Goal: Communication & Community: Answer question/provide support

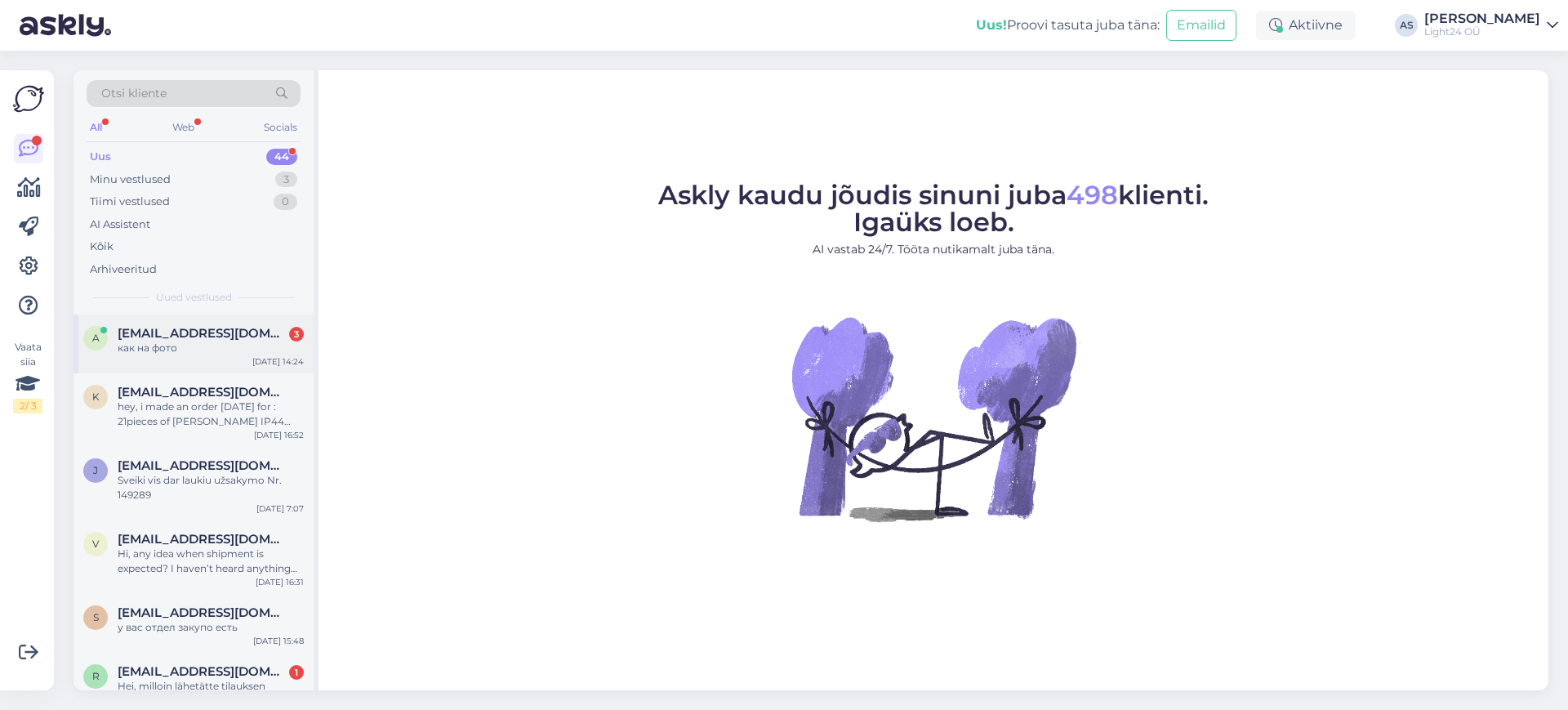
click at [189, 334] on span "[EMAIL_ADDRESS][DOMAIN_NAME]" at bounding box center [203, 333] width 170 height 15
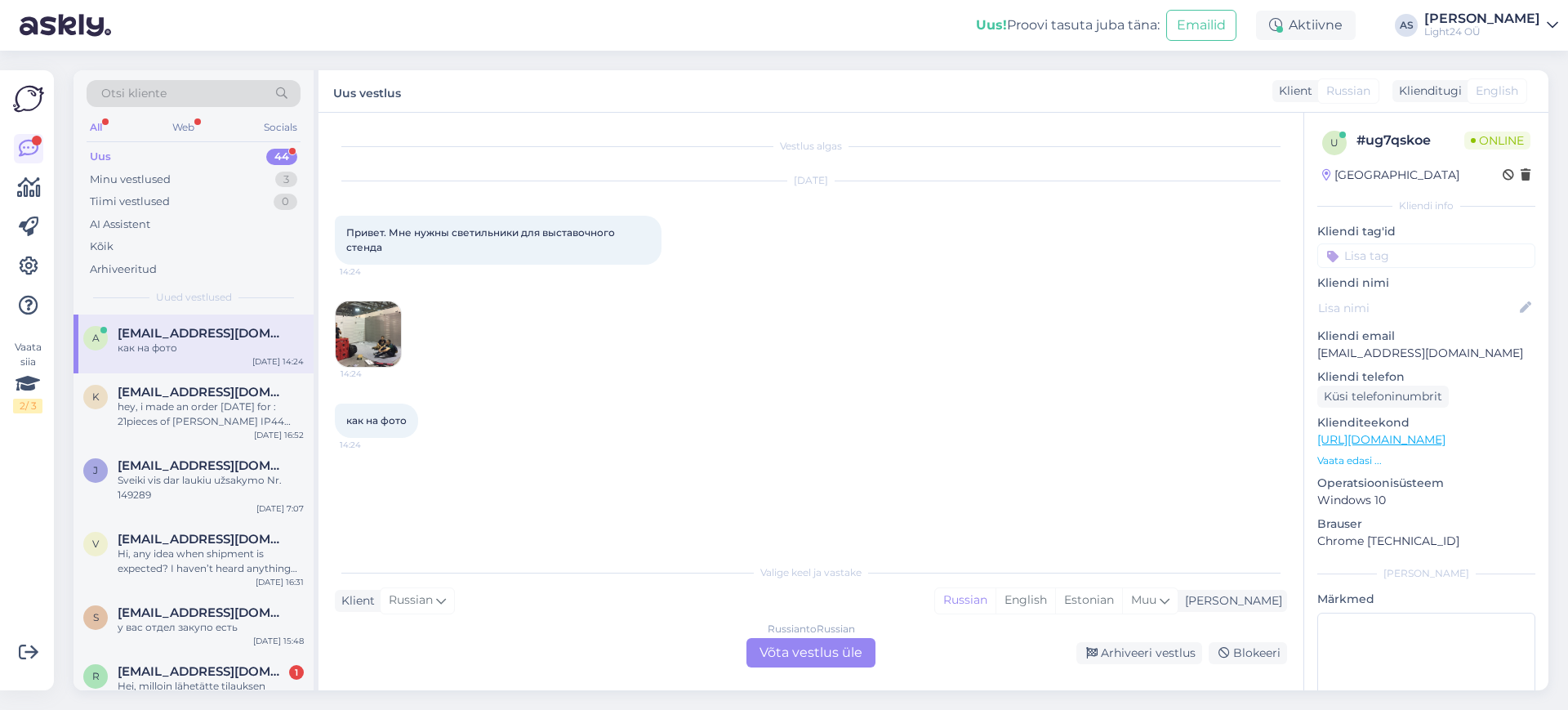
click at [801, 651] on div "Russian to Russian Võta vestlus üle" at bounding box center [810, 652] width 129 height 29
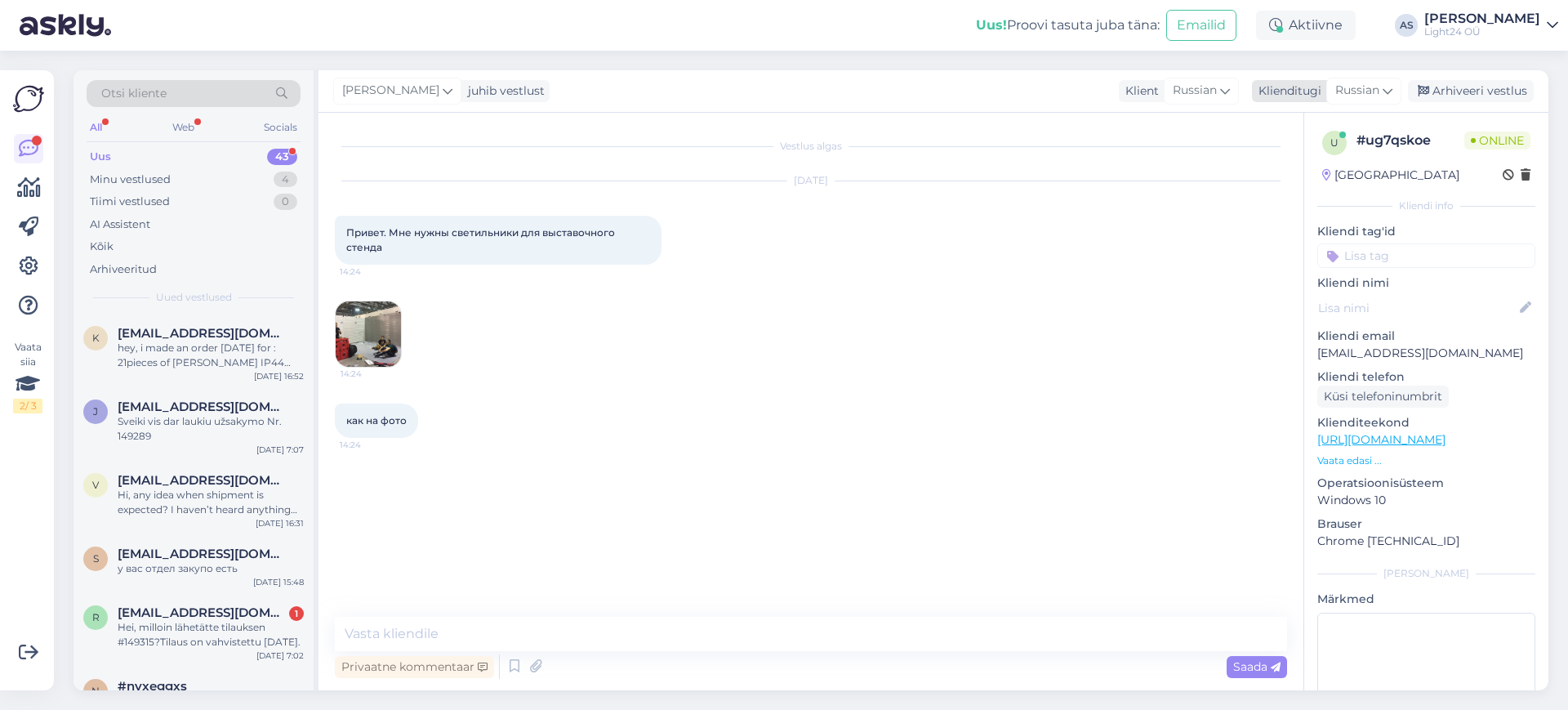
click at [1379, 88] on span "Russian" at bounding box center [1357, 91] width 44 height 18
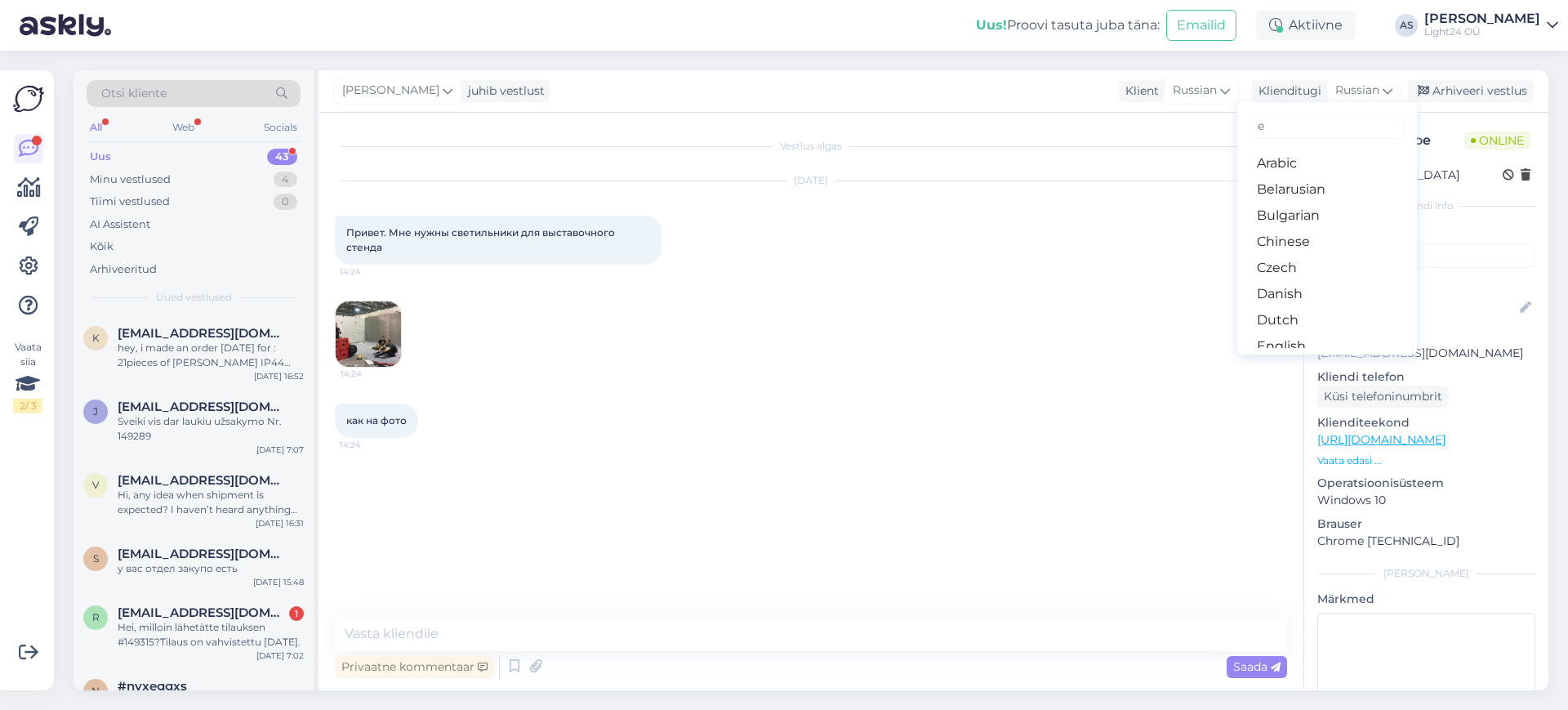
click at [1327, 125] on input "e" at bounding box center [1327, 126] width 154 height 25
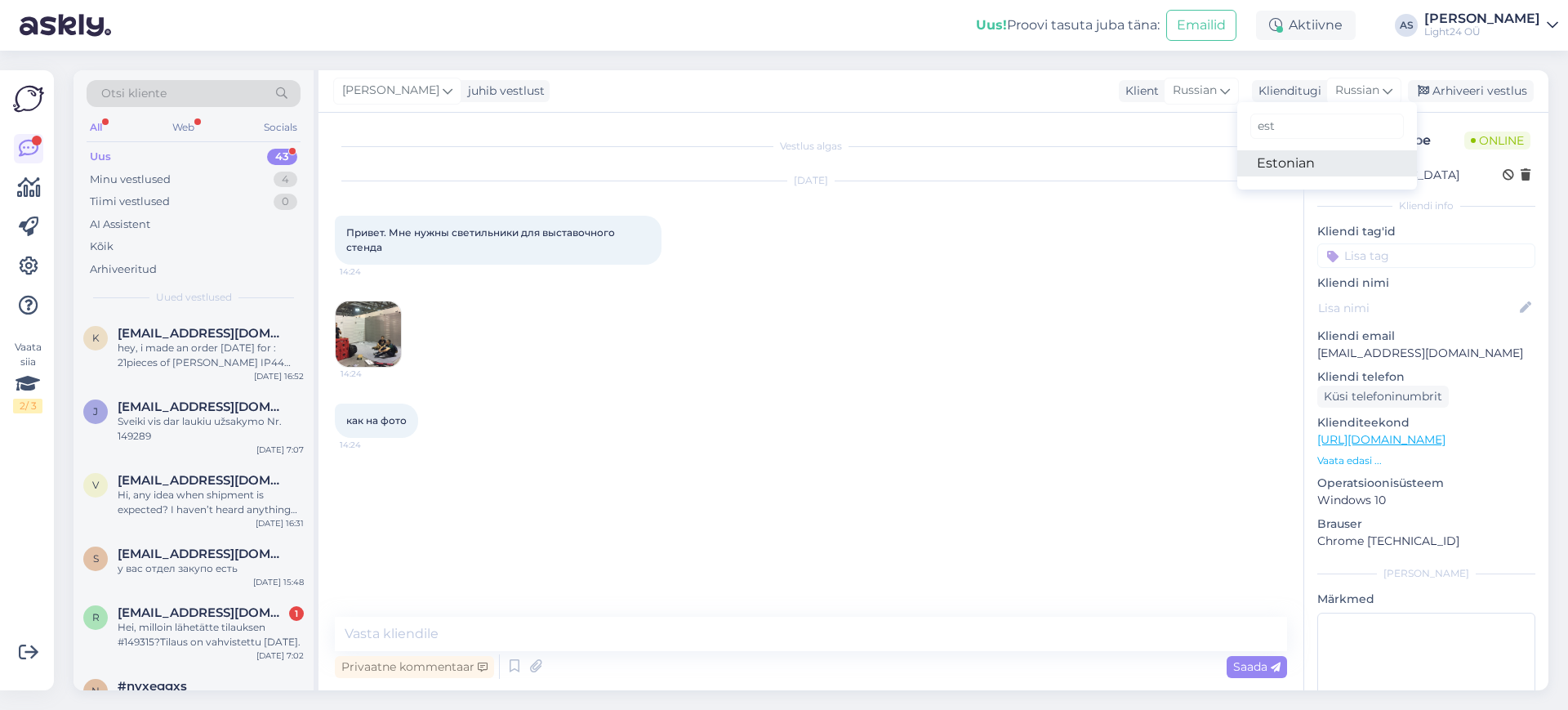
type input "est"
click at [1303, 161] on link "Estonian" at bounding box center [1326, 164] width 180 height 26
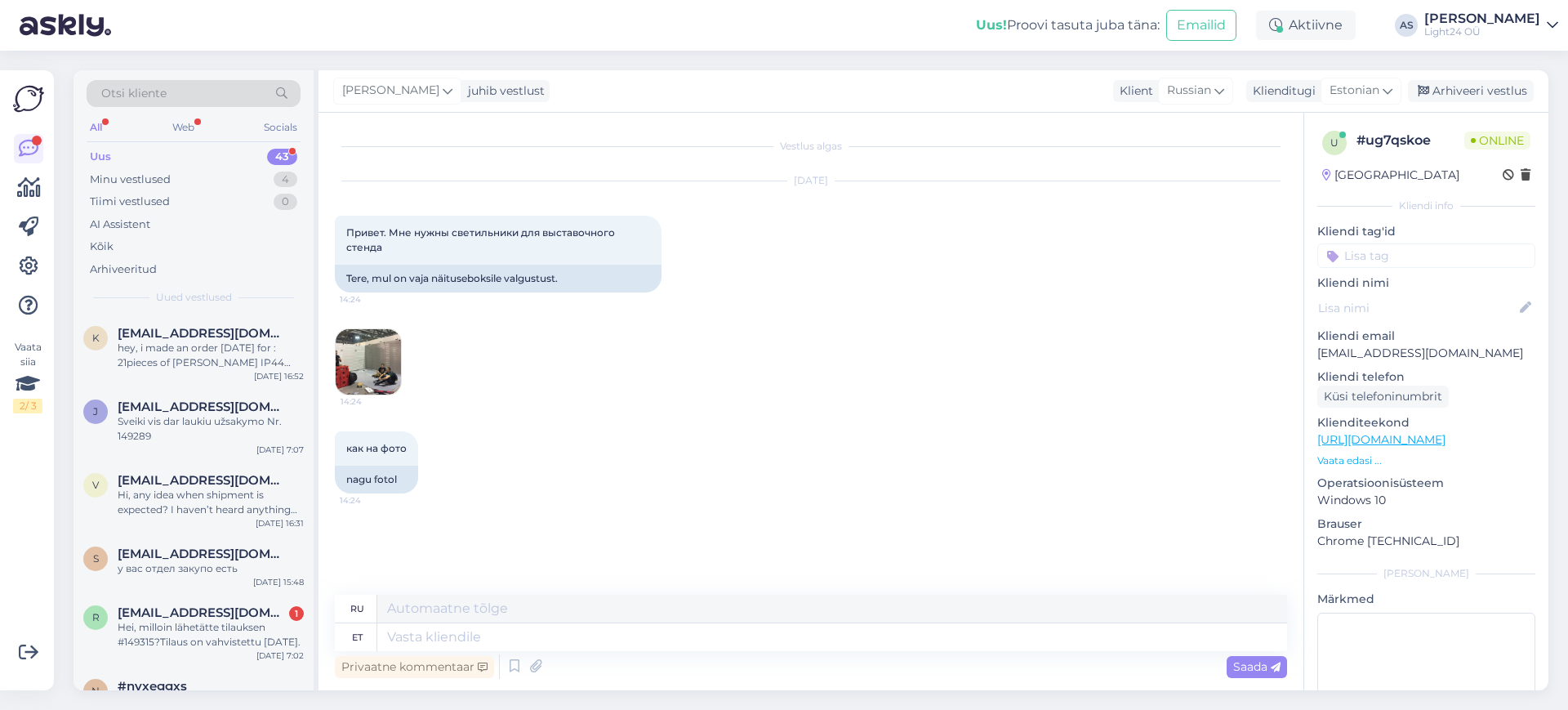
click at [366, 357] on img at bounding box center [367, 361] width 65 height 65
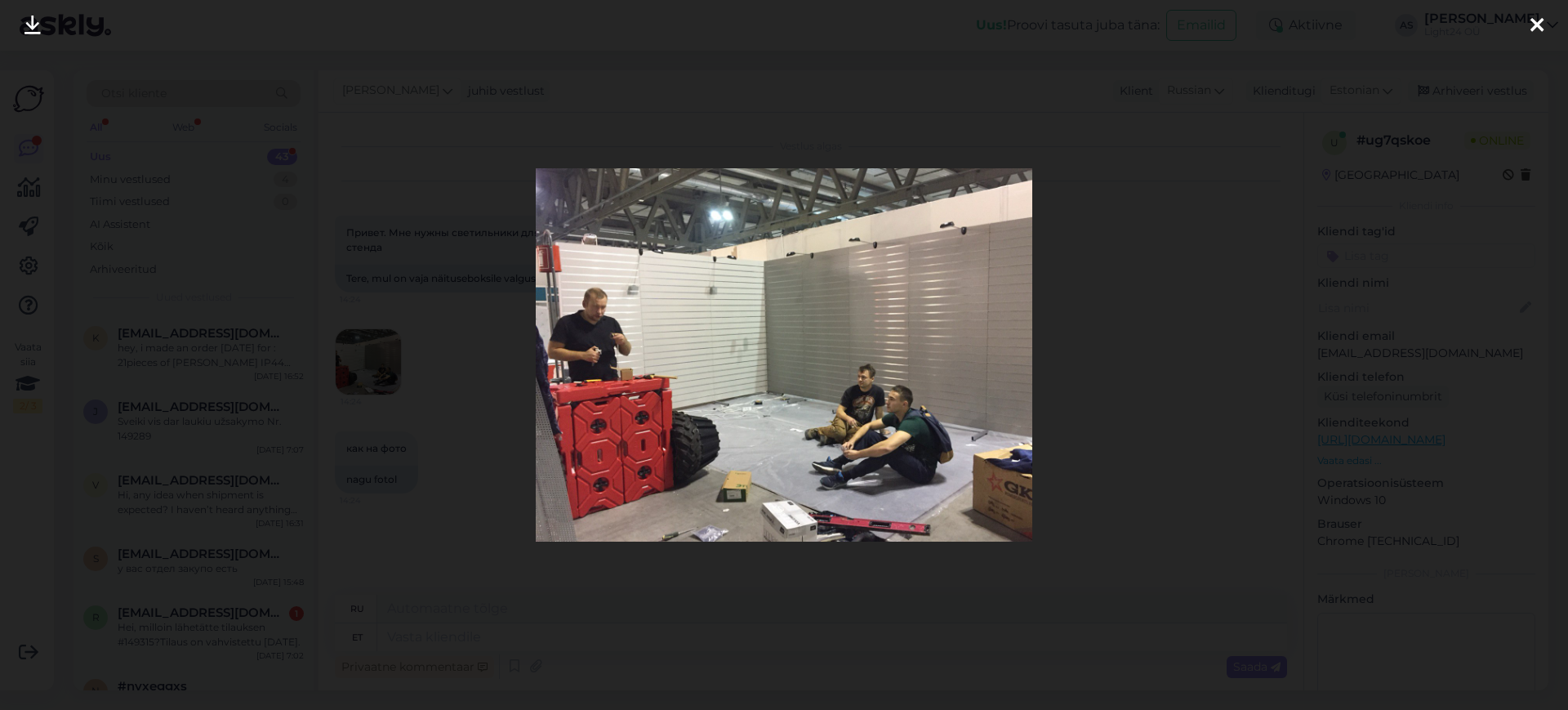
click at [1422, 294] on div at bounding box center [784, 355] width 1568 height 710
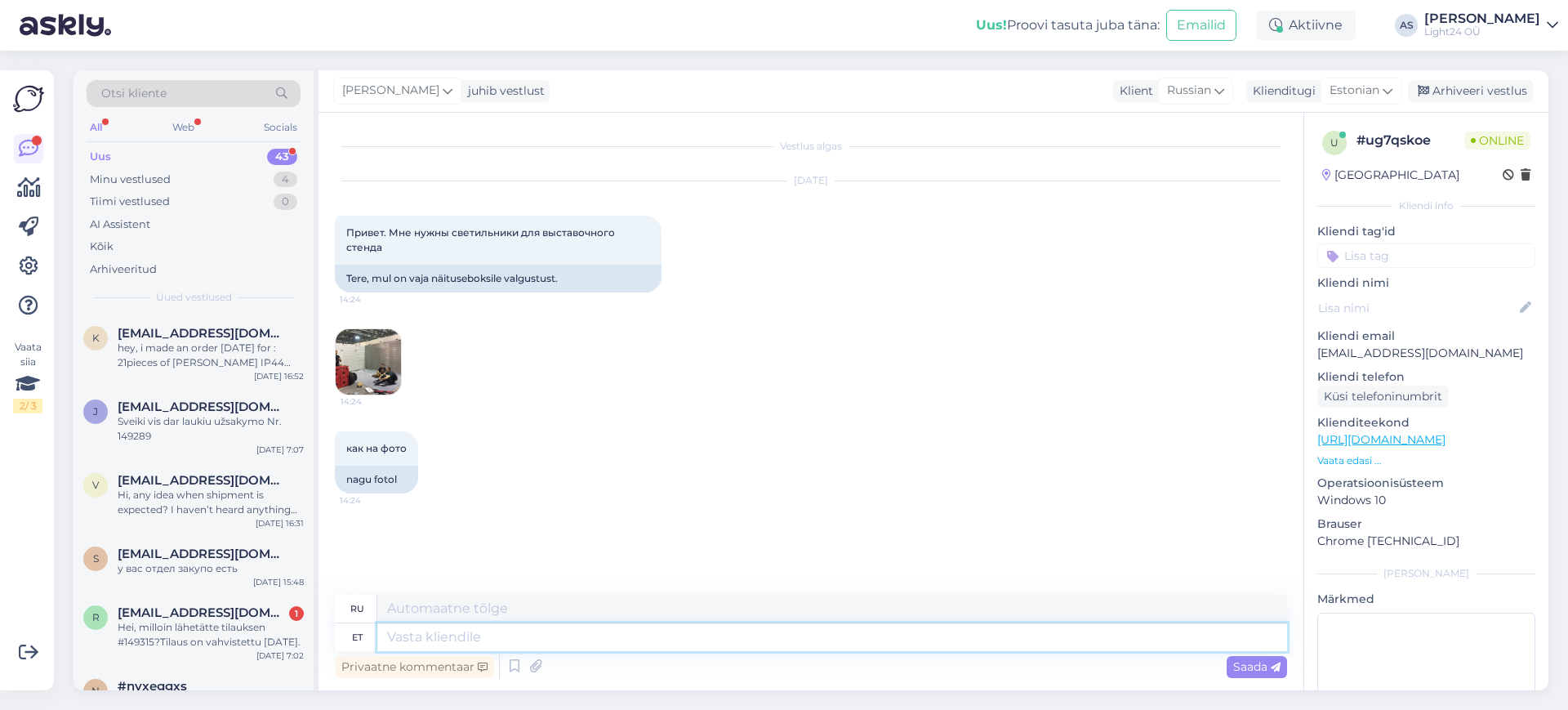
click at [466, 637] on textarea at bounding box center [831, 637] width 909 height 28
type textarea "Tere,"
type textarea "Привет,"
type textarea "Tere, kui s"
type textarea "Привет, если"
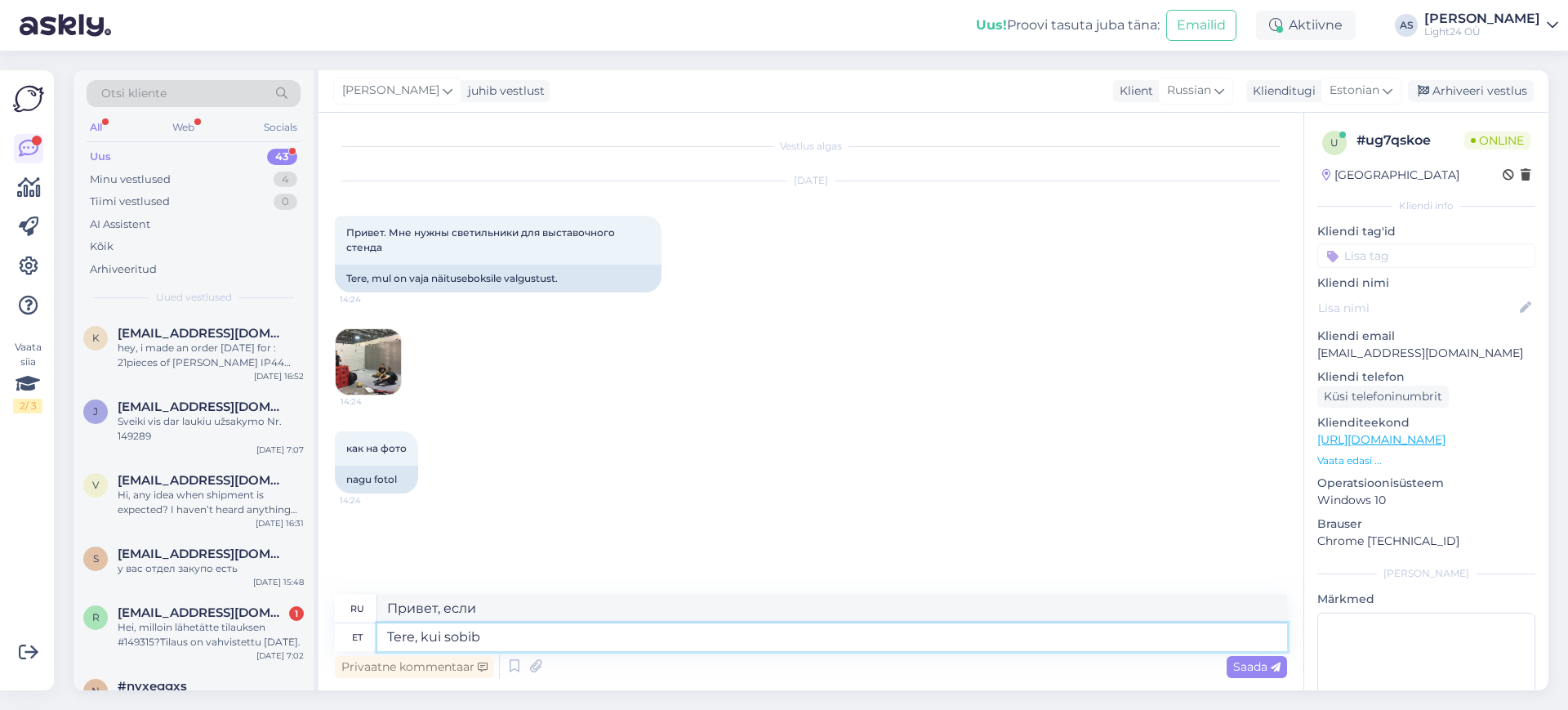
type textarea "Tere, kui sobib s"
type textarea "Здравствуйте, если вас это устраивает."
type textarea "Tere, kui sobib siis sa"
type textarea "Здравствуйте, если вы не против."
type textarea "Tere, kui sobib siis saadan t"
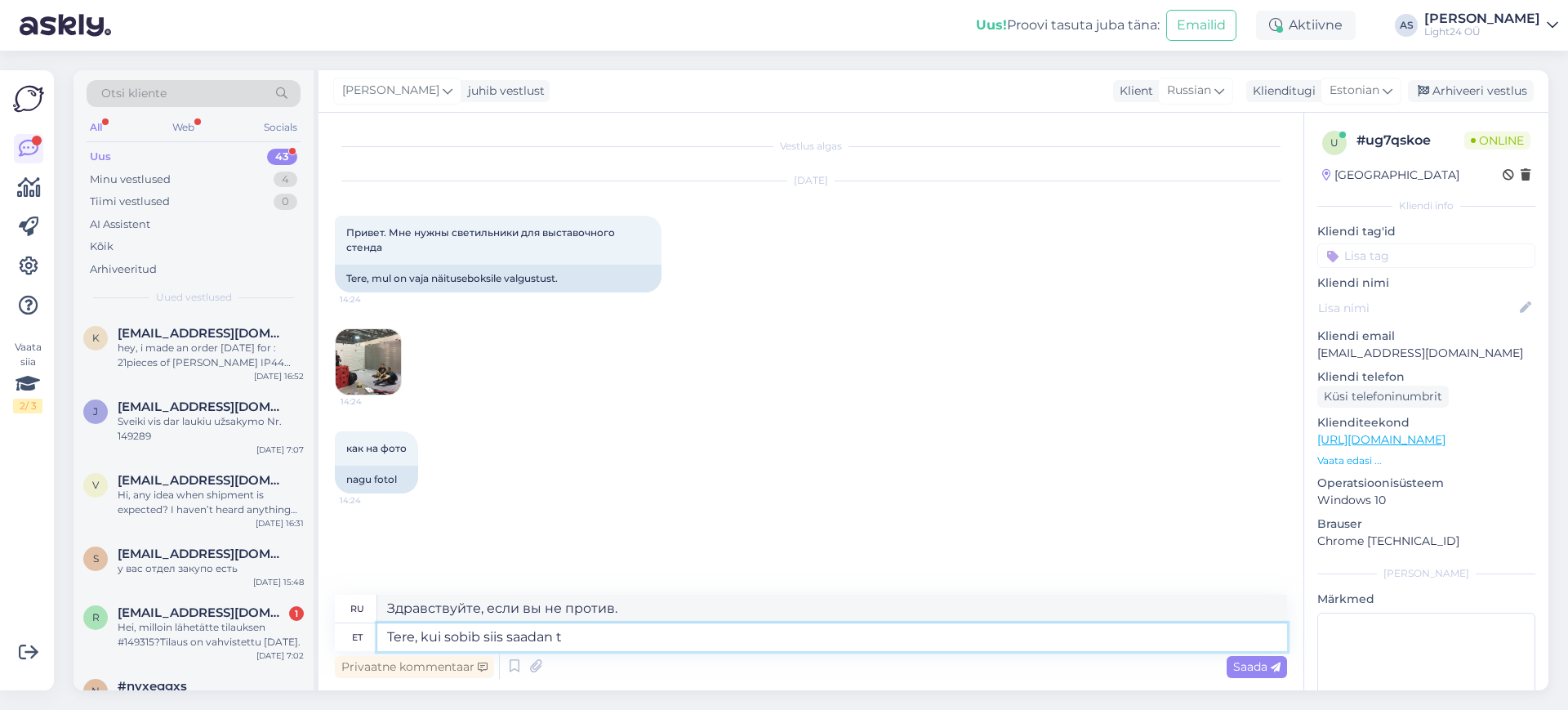
type textarea "Здравствуйте, если вы не против, я отправлю."
type textarea "Tere, kui sobib siis saadan teile p"
type textarea "Здравствуйте, если вы не против, я вам его отправлю."
type textarea "Tere, kui sobib siis saadan teile paari t"
type textarea "Здравствуйте, если вы не против, я вам пришлю пару."
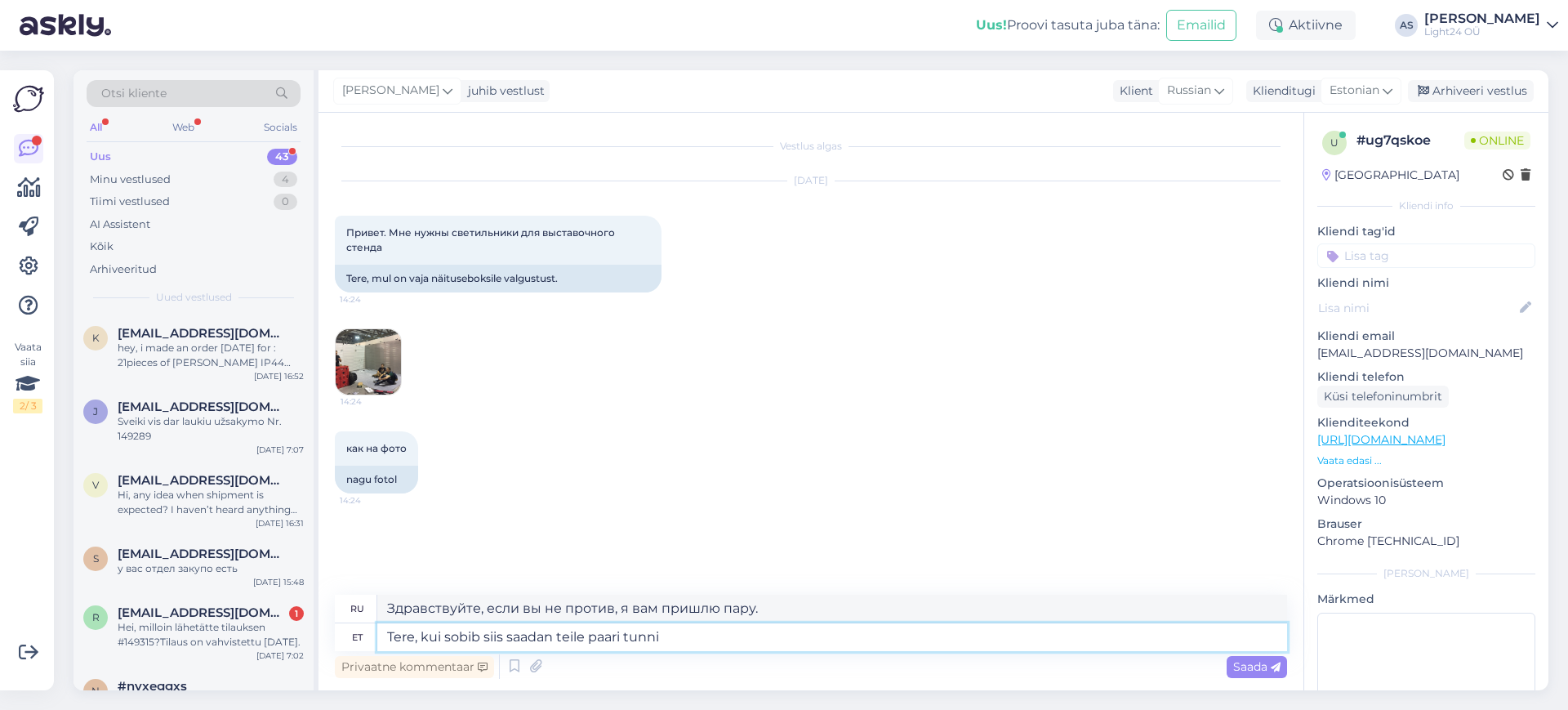
type textarea "Tere, kui sobib siis saadan teile paari tunni p"
type textarea "Здравствуйте, если вы не против, я вам пару часов отправлю."
type textarea "Tere, kui sobib siis saadan teile paari tunni pärast"
type textarea "Здравствуйте, если вы не против, я отправлю его вам в течение нескольких часов."
type textarea "Tere, kui sobib siis saadan teile paari tunni pärast i"
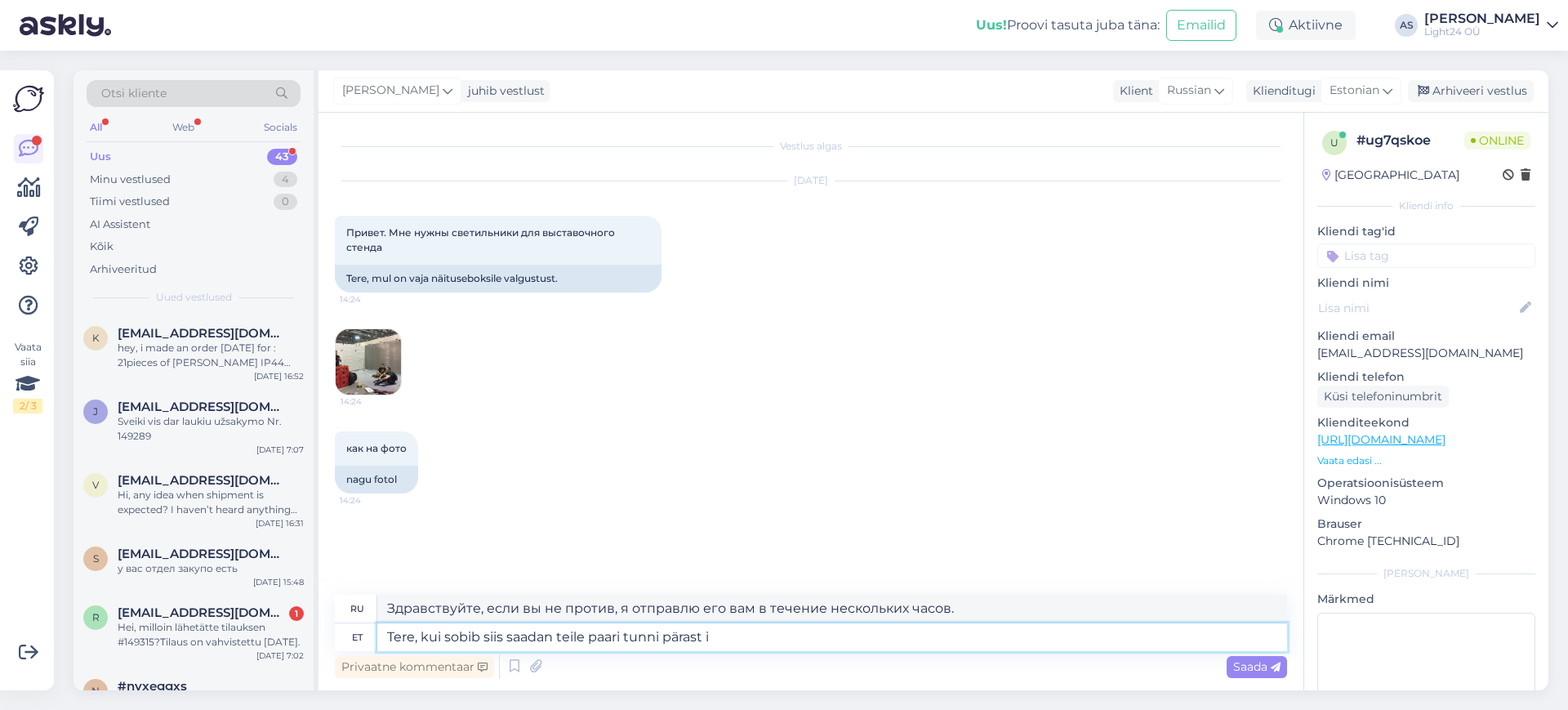
type textarea "Здравствуйте, если вы не против, я отправлю вам письмо через несколько часов."
type textarea "Tere, kui sobib siis saadan teile paari tunni pärast ideed e"
type textarea "Привет, если ты не против, я пришлю тебе идею через несколько часов."
type textarea "Tere, kui sobib siis saadan teile paari tunni pärast ideed emailile"
type textarea "Привет, если ты не против, я пришлю тебе идею по электронной почте через нескол…"
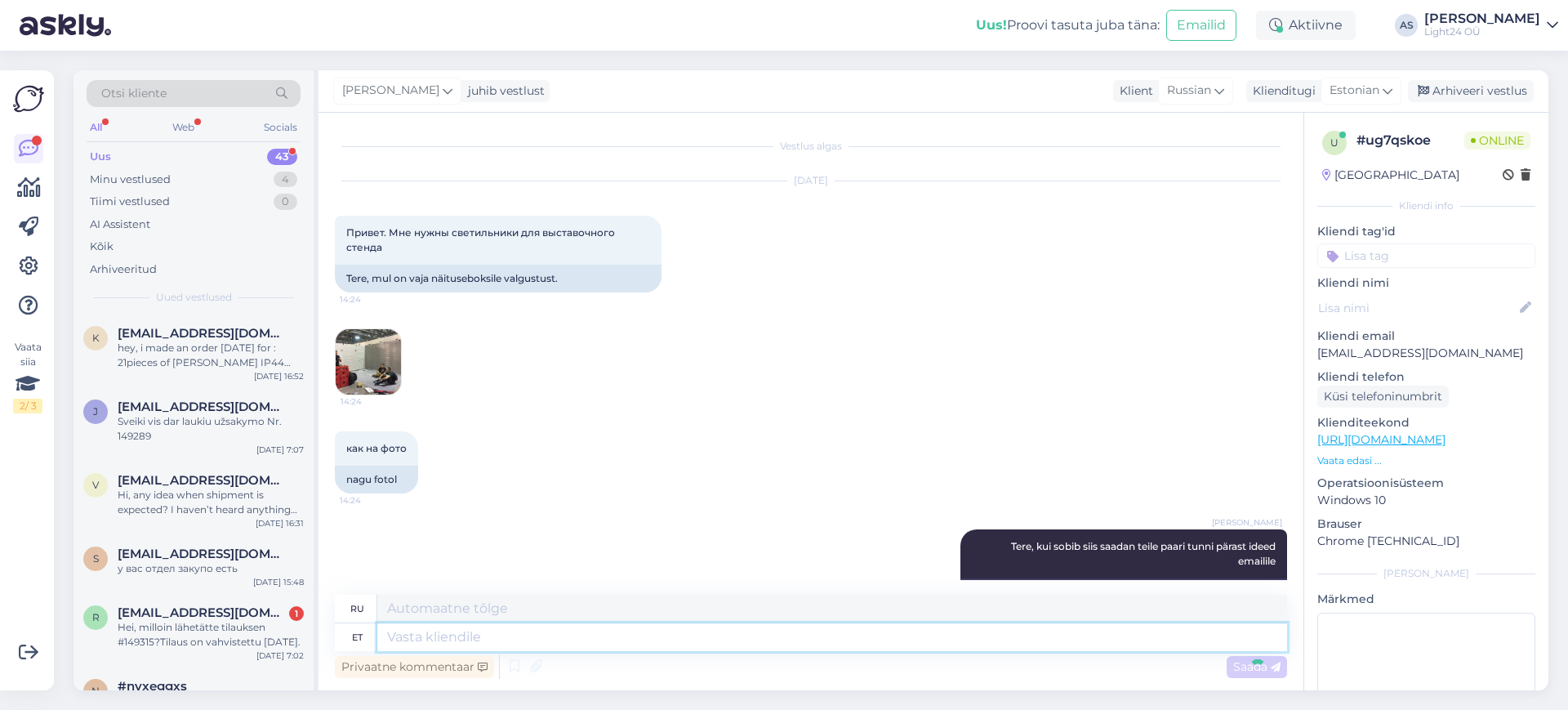
scroll to position [59, 0]
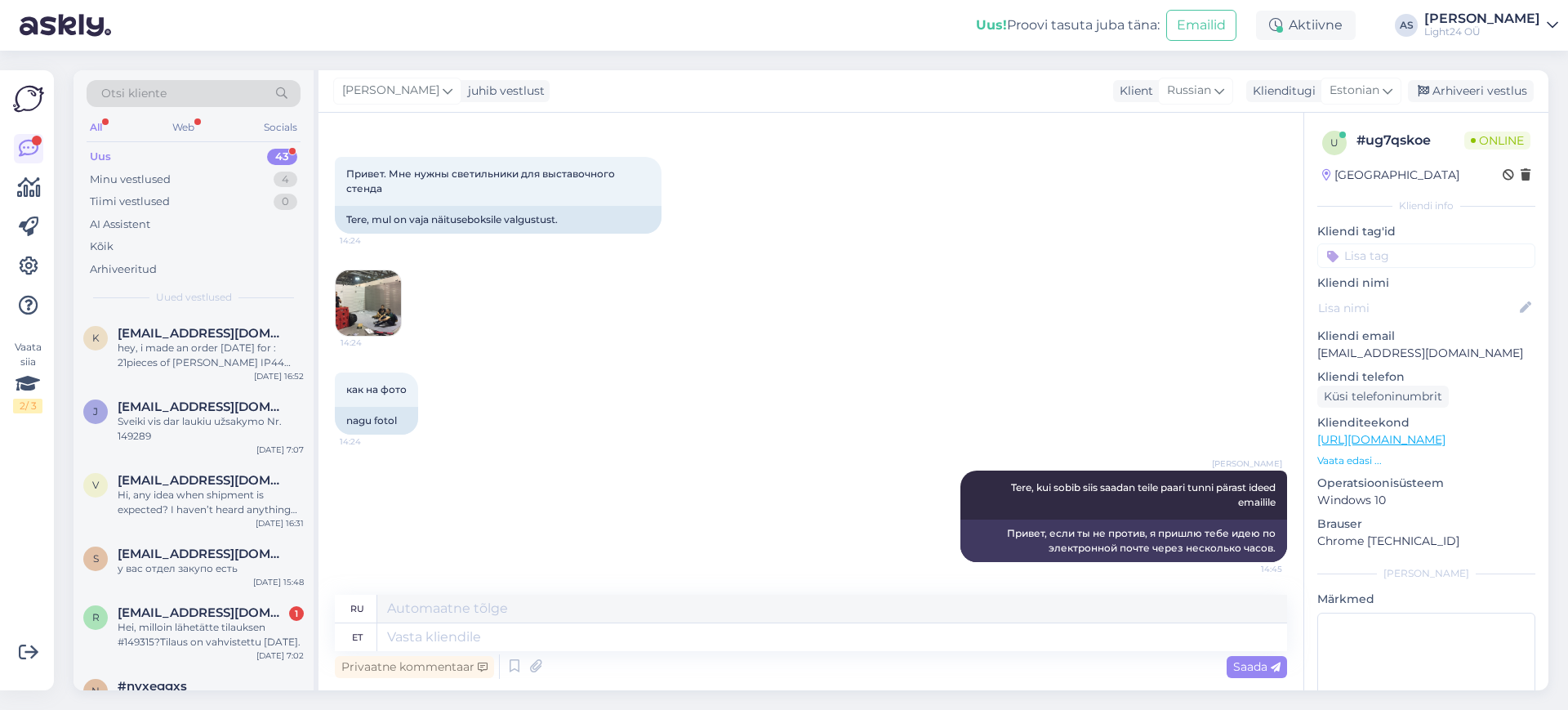
click at [381, 288] on img at bounding box center [367, 303] width 65 height 65
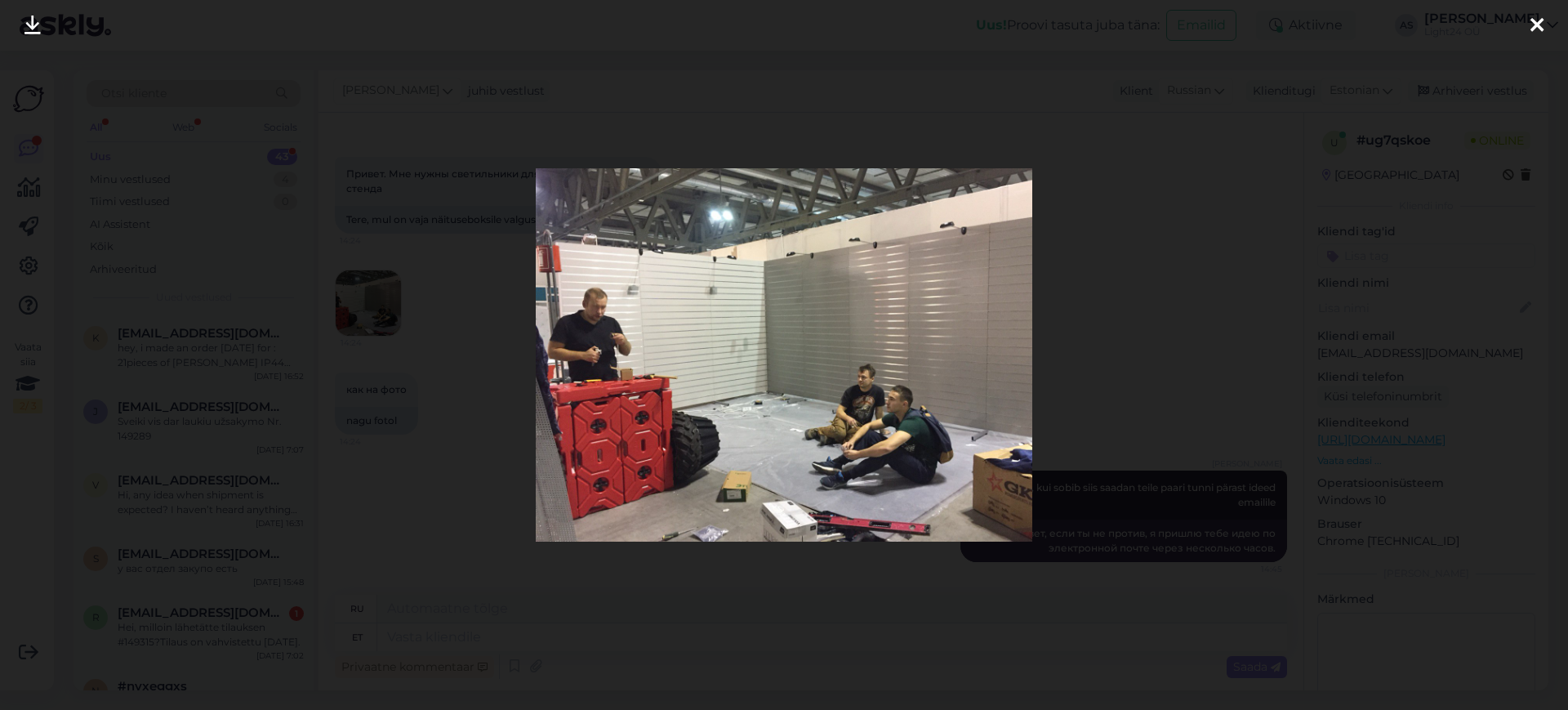
click at [1531, 23] on icon at bounding box center [1536, 26] width 13 height 21
